Goal: Task Accomplishment & Management: Manage account settings

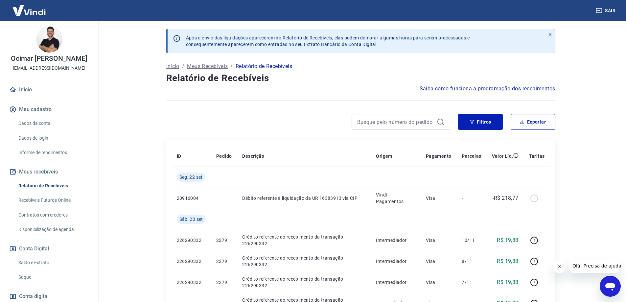
click at [290, 134] on div "Filtros Exportar" at bounding box center [360, 124] width 389 height 21
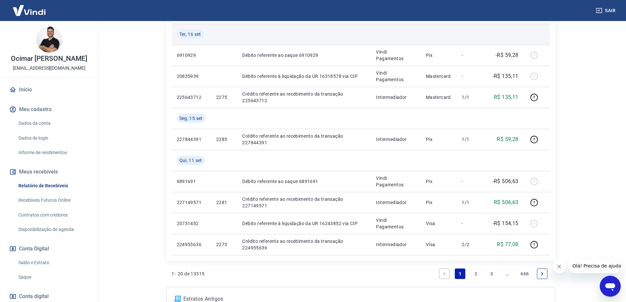
scroll to position [498, 0]
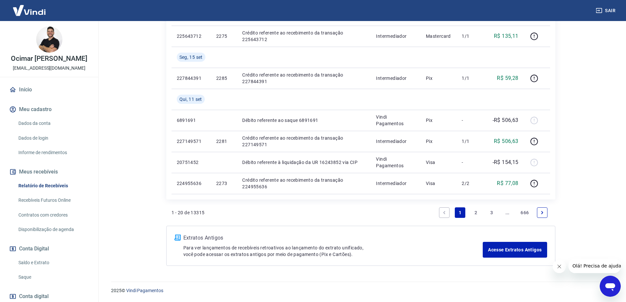
click at [509, 212] on link "..." at bounding box center [507, 212] width 11 height 11
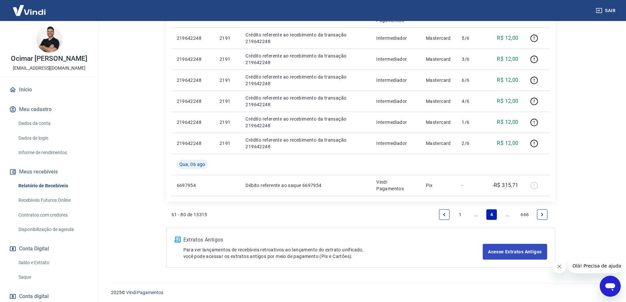
scroll to position [582, 0]
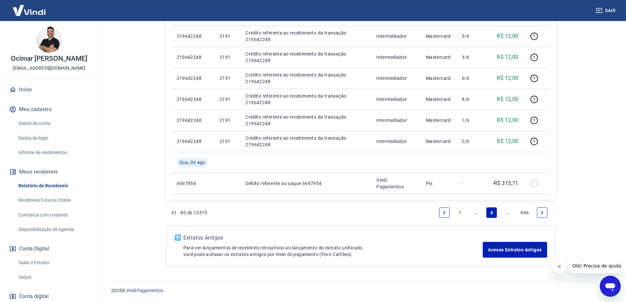
click at [506, 212] on link "..." at bounding box center [507, 212] width 11 height 11
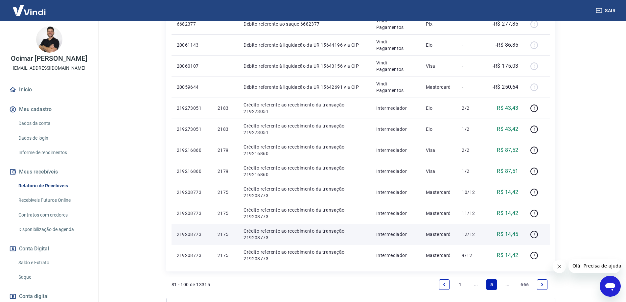
scroll to position [435, 0]
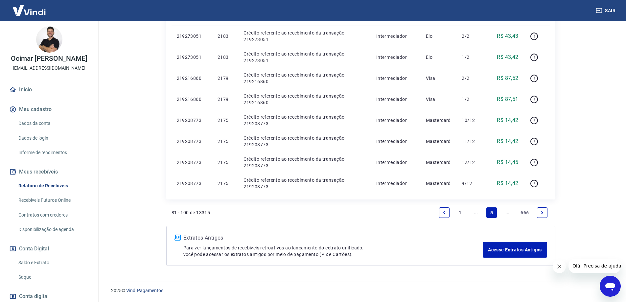
click at [508, 214] on link "..." at bounding box center [507, 212] width 11 height 11
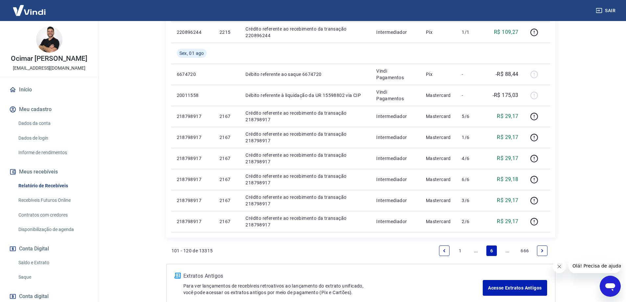
scroll to position [477, 0]
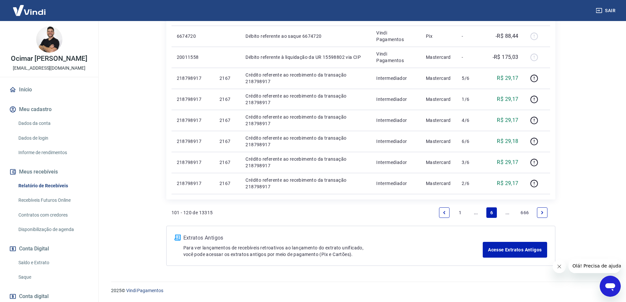
click at [505, 214] on link "..." at bounding box center [507, 212] width 11 height 11
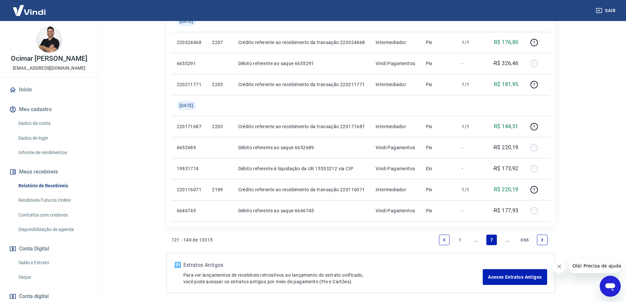
scroll to position [477, 0]
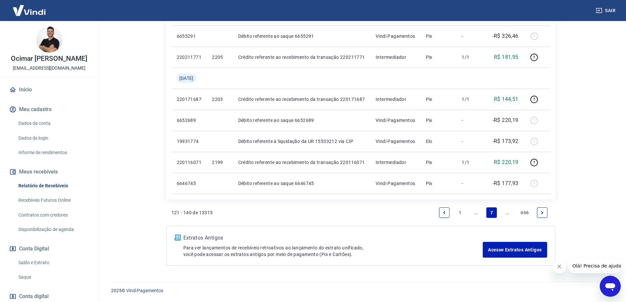
click at [538, 213] on link "Next page" at bounding box center [542, 212] width 11 height 11
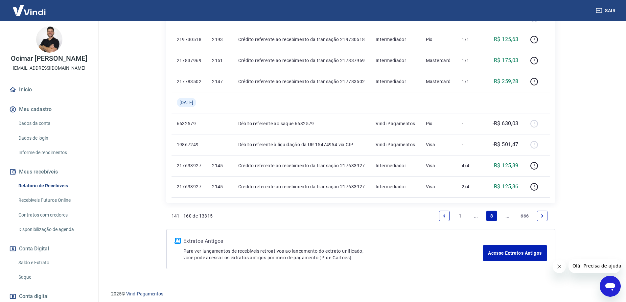
scroll to position [456, 0]
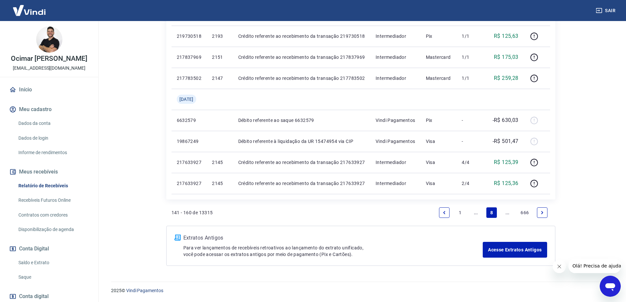
click at [541, 213] on icon "Next page" at bounding box center [542, 212] width 2 height 3
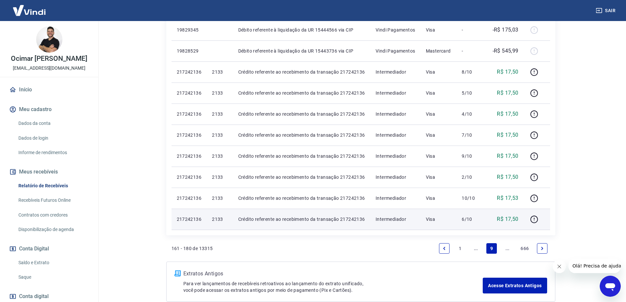
scroll to position [456, 0]
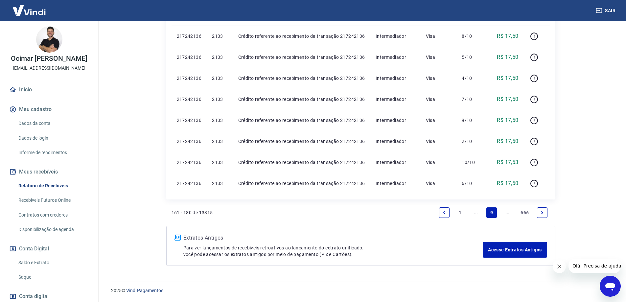
click at [543, 209] on link "Next page" at bounding box center [542, 212] width 11 height 11
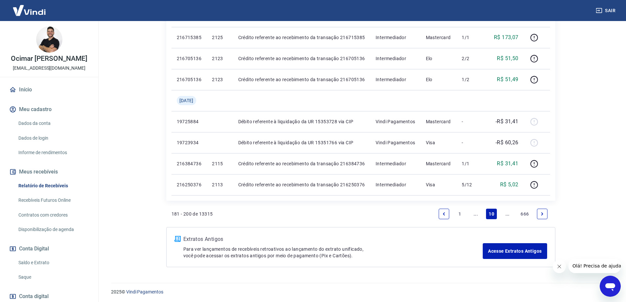
scroll to position [498, 0]
click at [544, 212] on icon "Next page" at bounding box center [542, 212] width 5 height 5
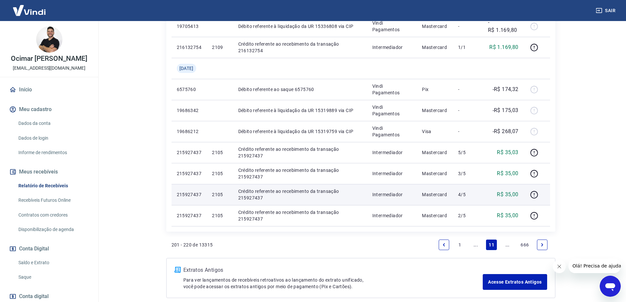
scroll to position [427, 0]
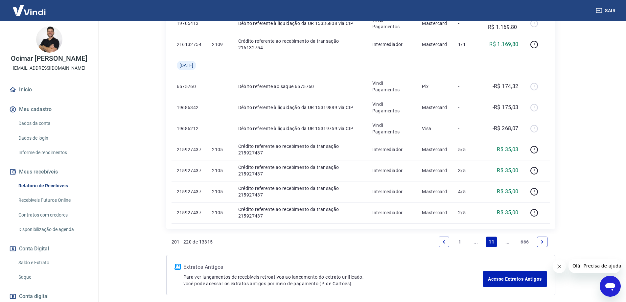
click at [542, 242] on icon "Next page" at bounding box center [542, 241] width 2 height 3
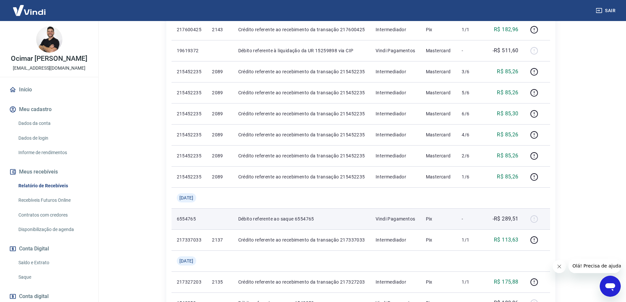
scroll to position [394, 0]
